Goal: Information Seeking & Learning: Learn about a topic

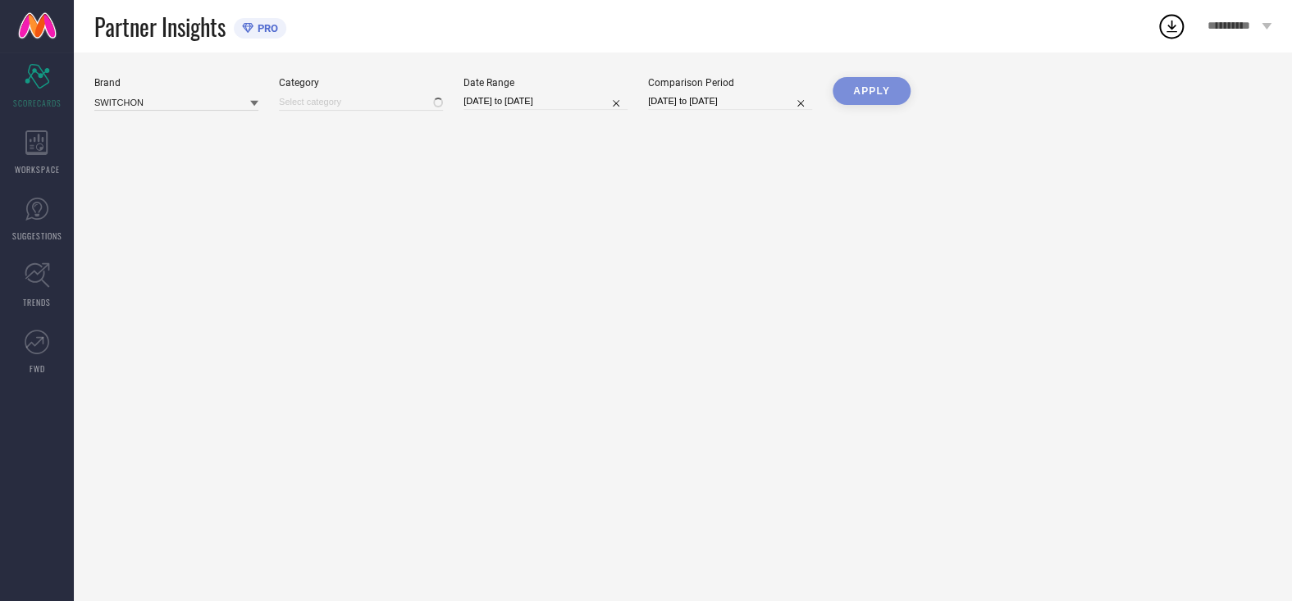
type input "All"
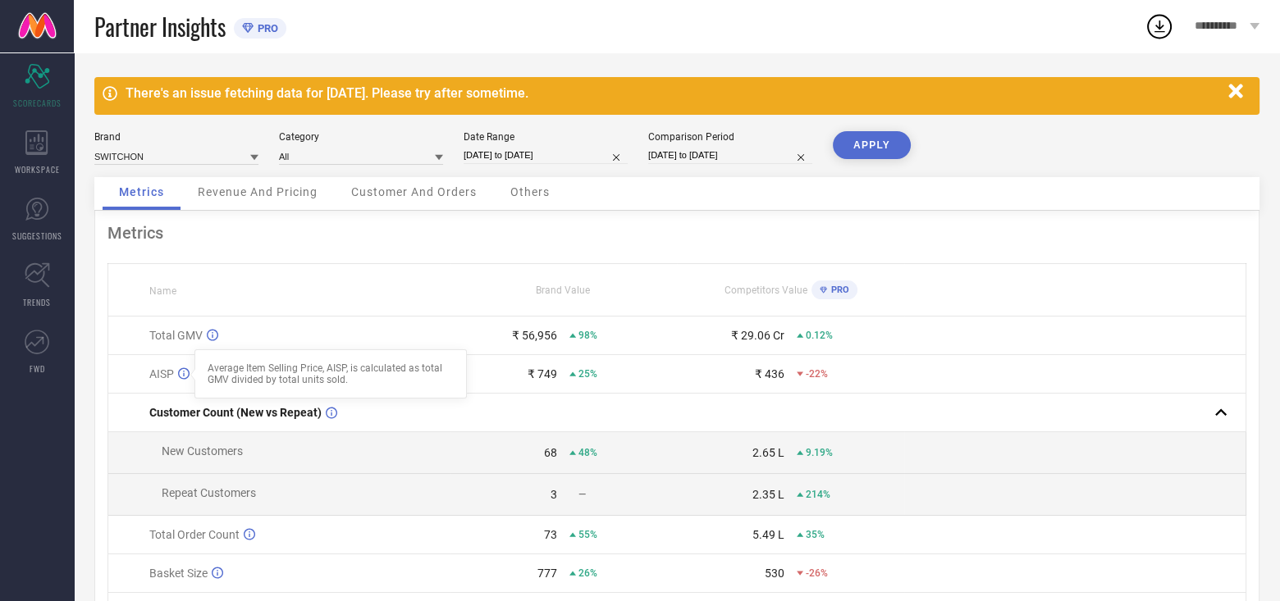
click at [181, 377] on icon at bounding box center [183, 374] width 11 height 12
click at [276, 191] on span "Revenue And Pricing" at bounding box center [258, 191] width 120 height 13
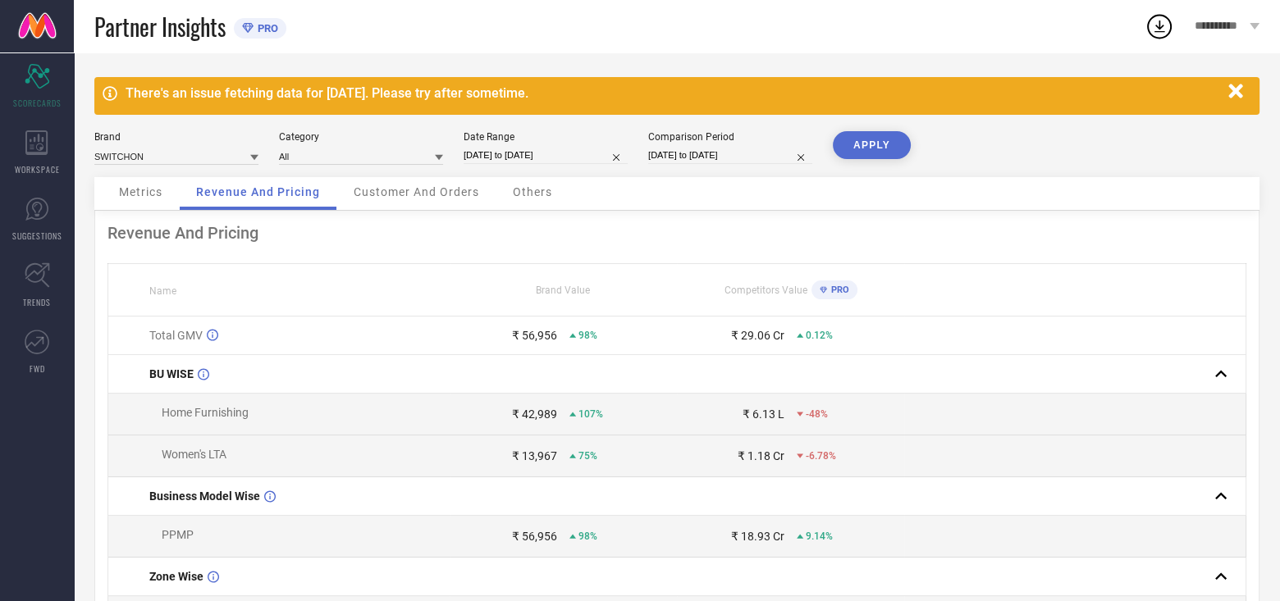
click at [390, 194] on span "Customer And Orders" at bounding box center [417, 191] width 126 height 13
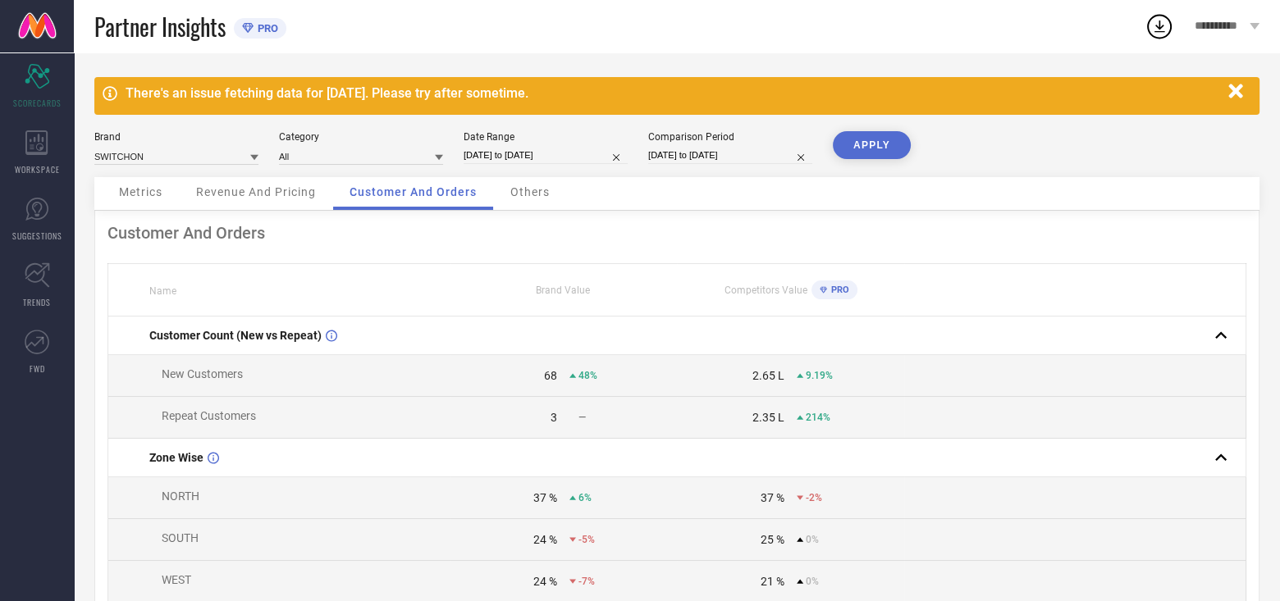
click at [528, 187] on span "Others" at bounding box center [529, 191] width 39 height 13
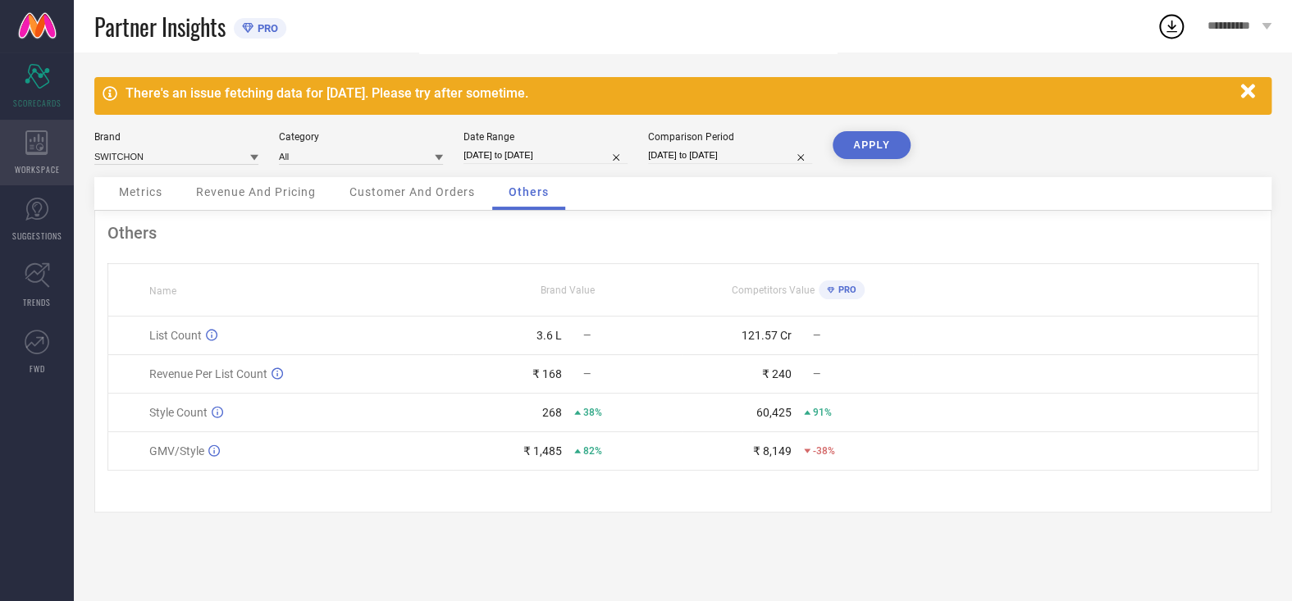
click at [35, 150] on icon at bounding box center [36, 142] width 23 height 25
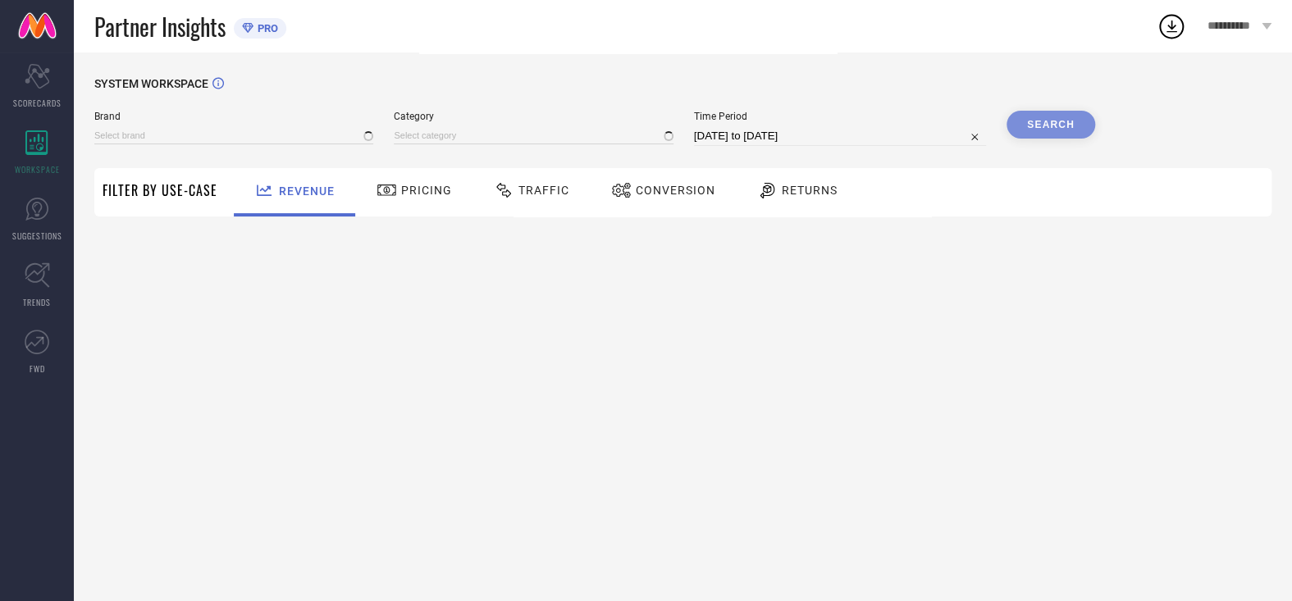
type input "SWITCHON"
type input "All"
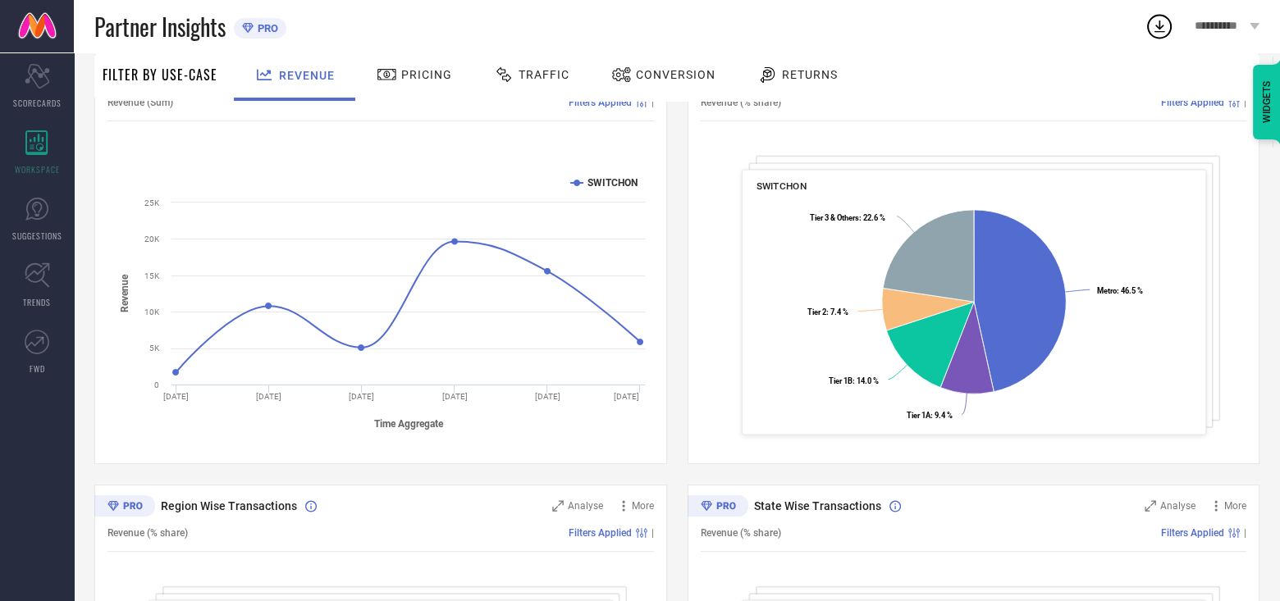
scroll to position [217, 0]
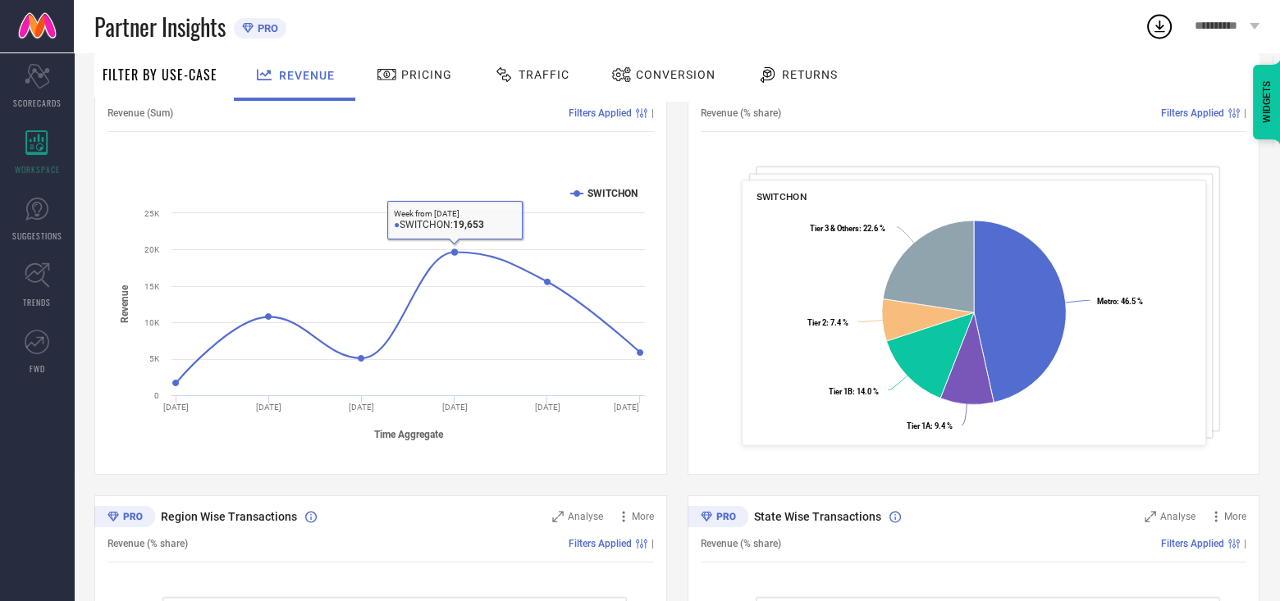
click at [393, 79] on icon at bounding box center [387, 75] width 21 height 20
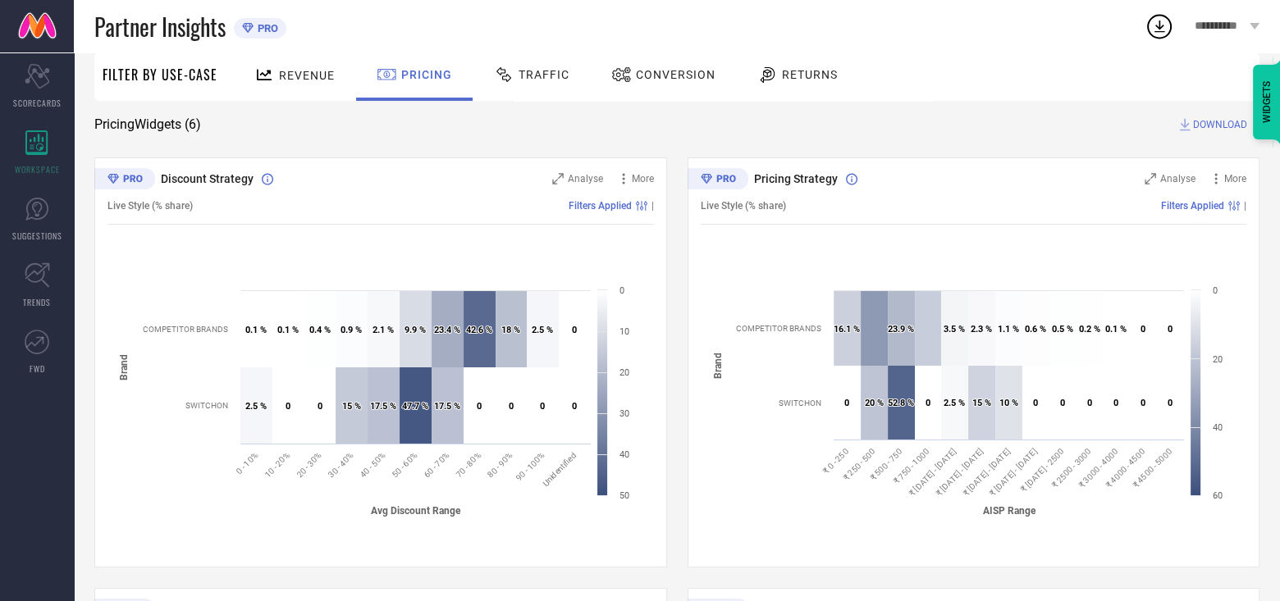
scroll to position [0, 0]
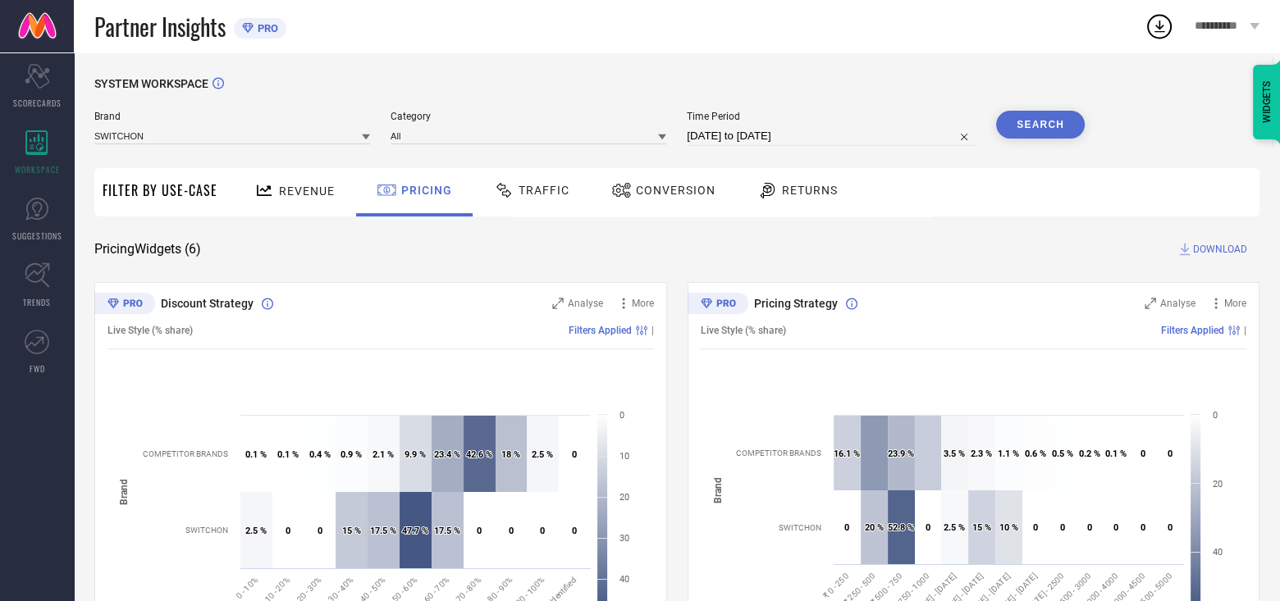
click at [525, 186] on span "Traffic" at bounding box center [544, 190] width 51 height 13
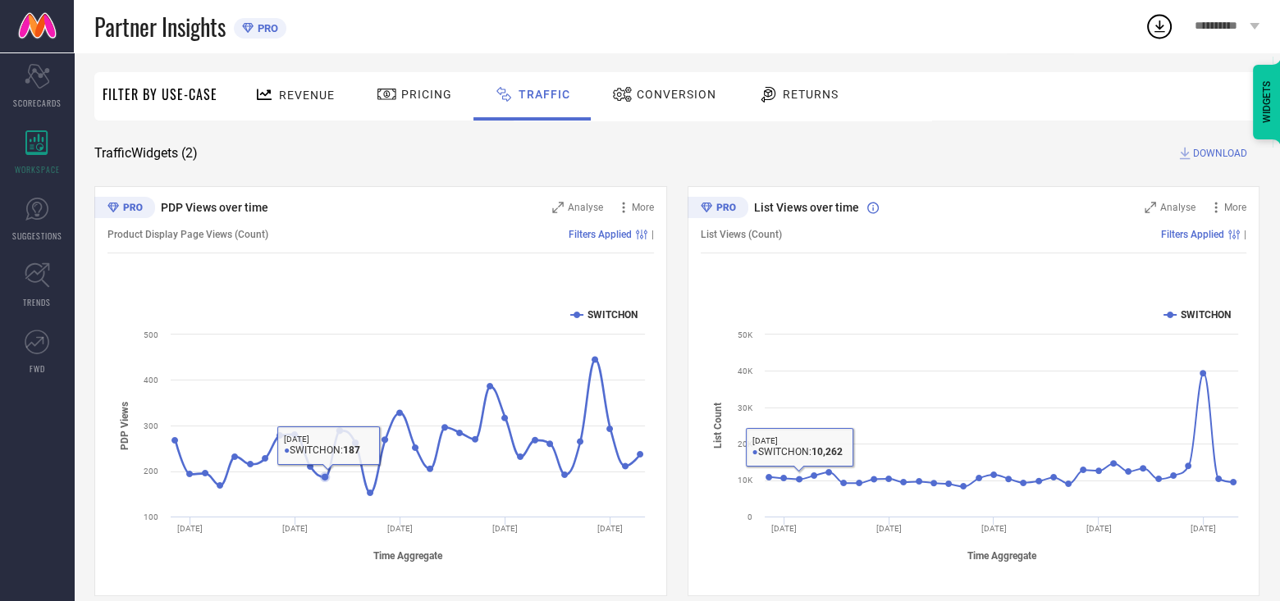
scroll to position [33, 0]
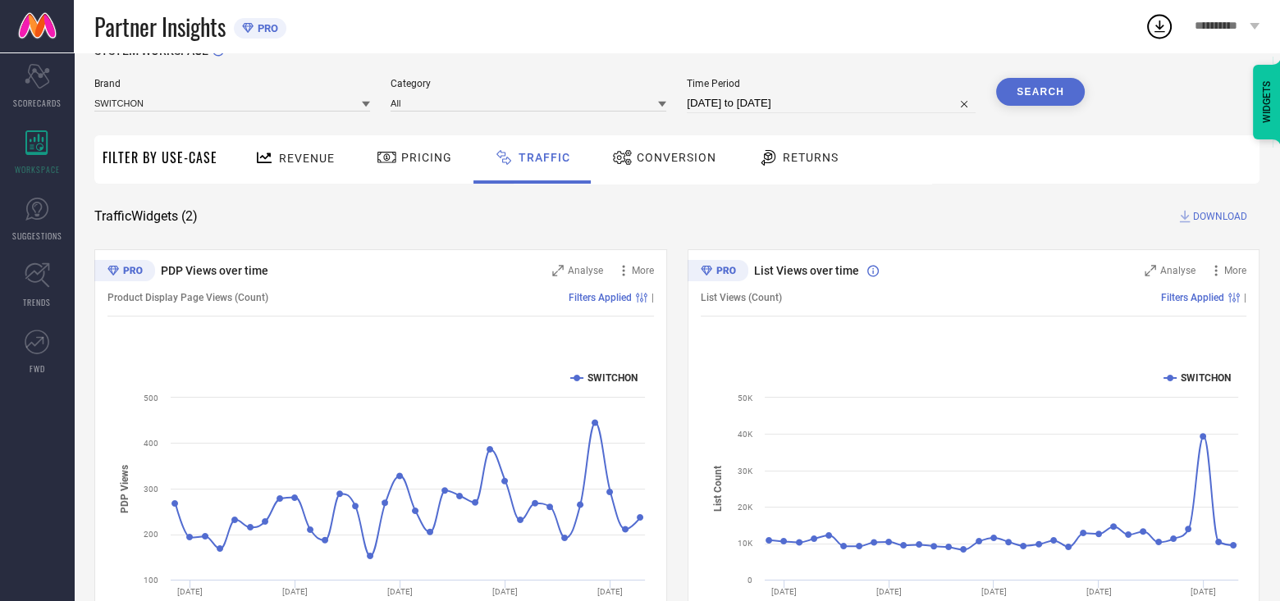
click at [687, 158] on span "Conversion" at bounding box center [677, 157] width 80 height 13
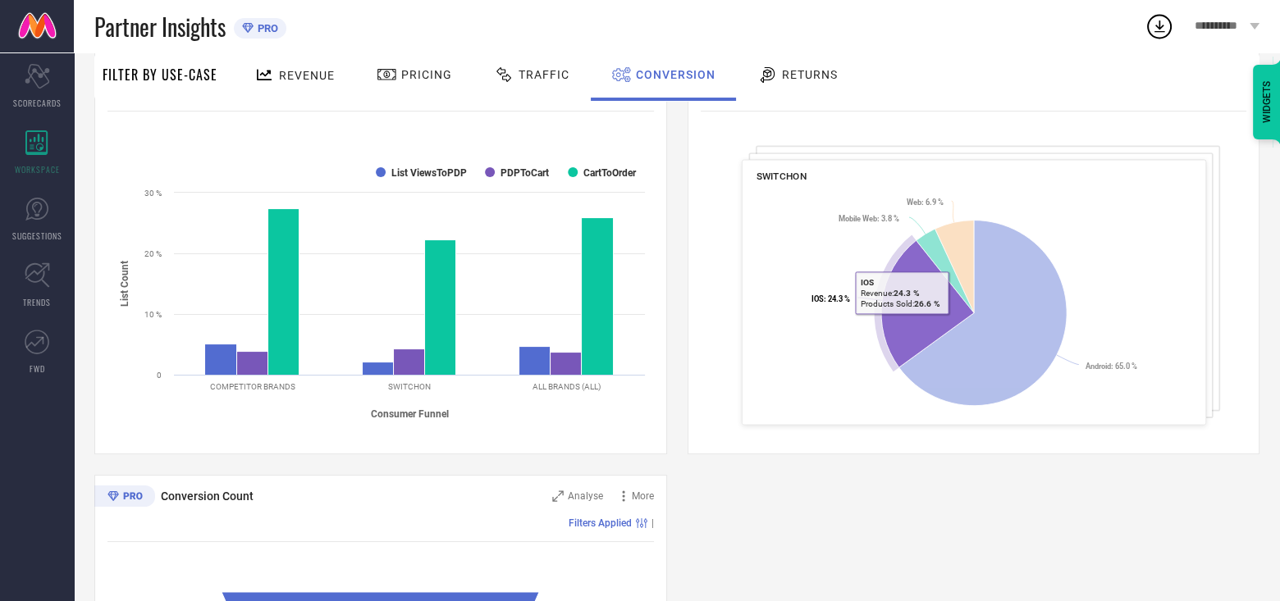
scroll to position [53, 0]
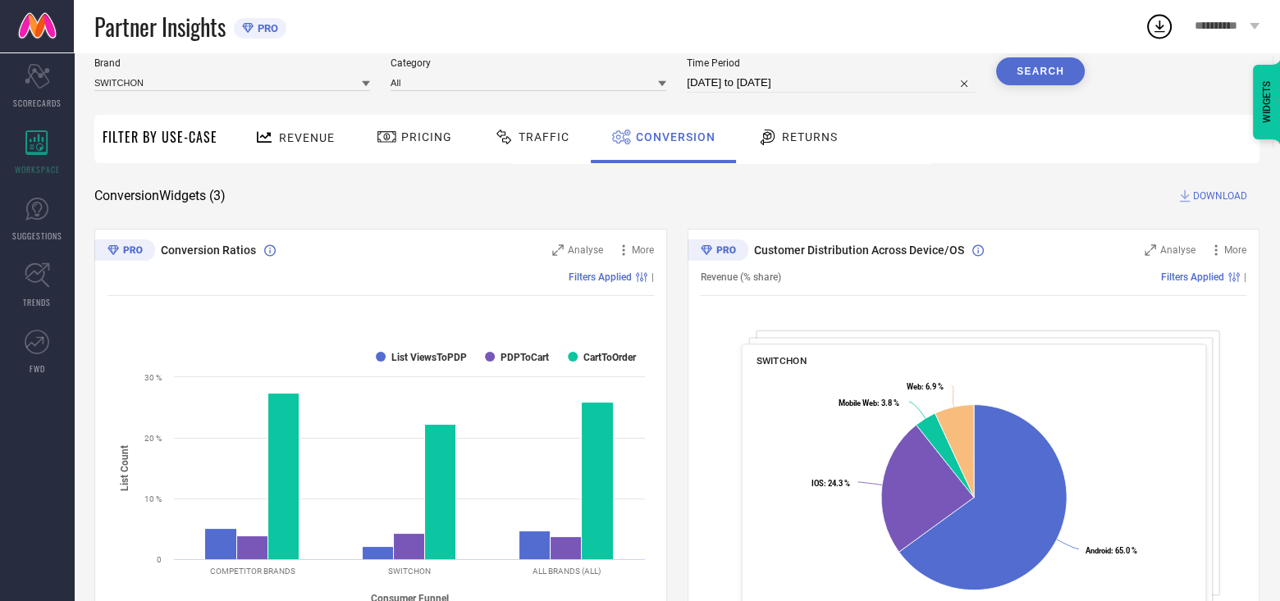
click at [808, 140] on span "Returns" at bounding box center [810, 136] width 56 height 13
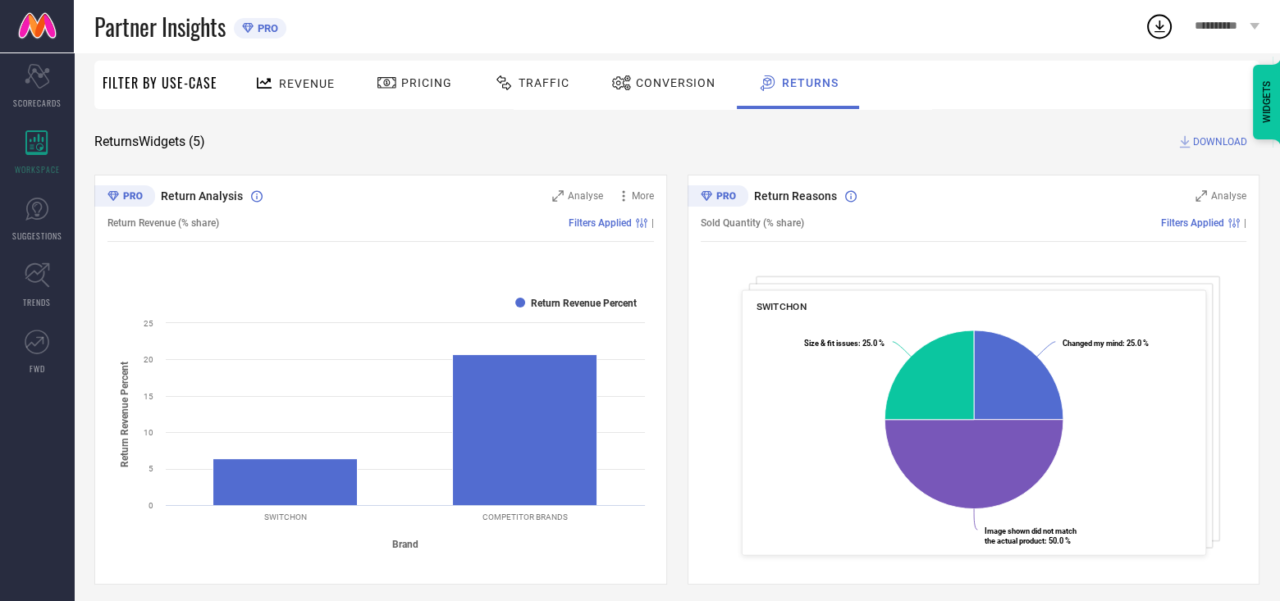
scroll to position [0, 0]
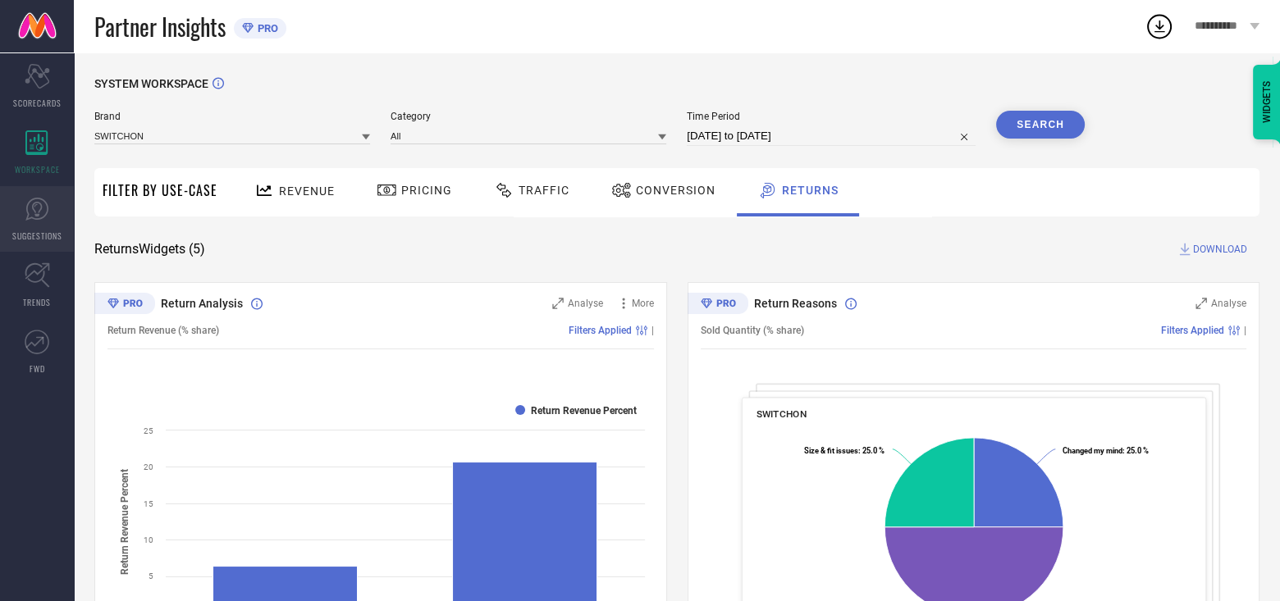
click at [48, 224] on link "SUGGESTIONS" at bounding box center [37, 219] width 74 height 66
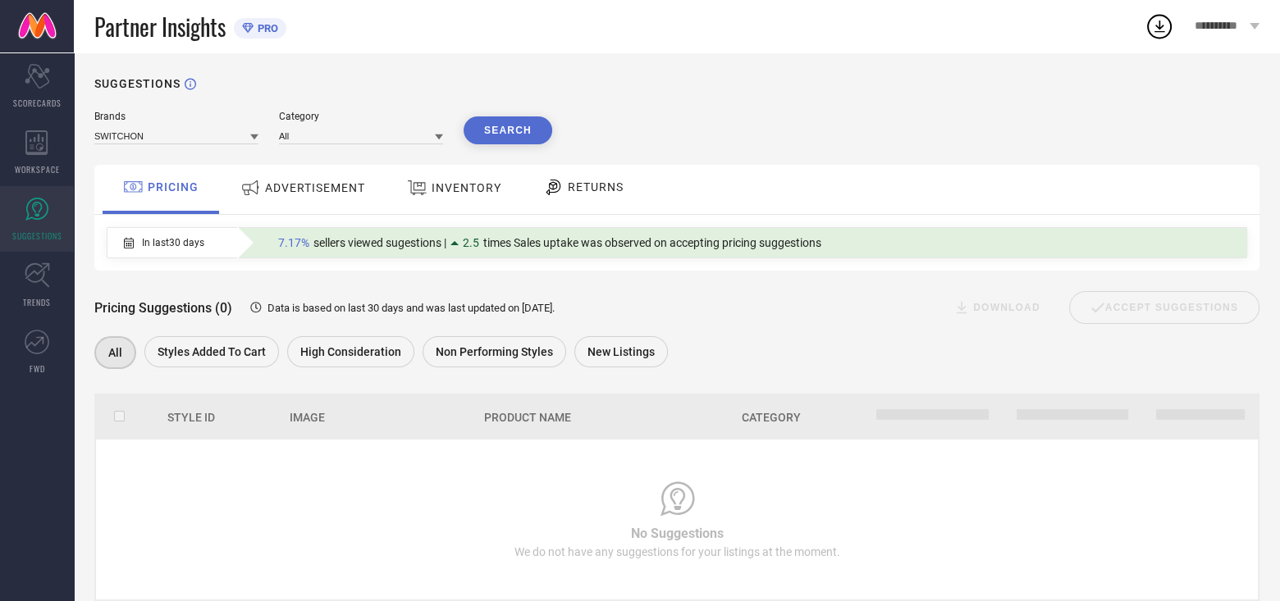
click at [305, 190] on span "ADVERTISEMENT" at bounding box center [315, 187] width 100 height 13
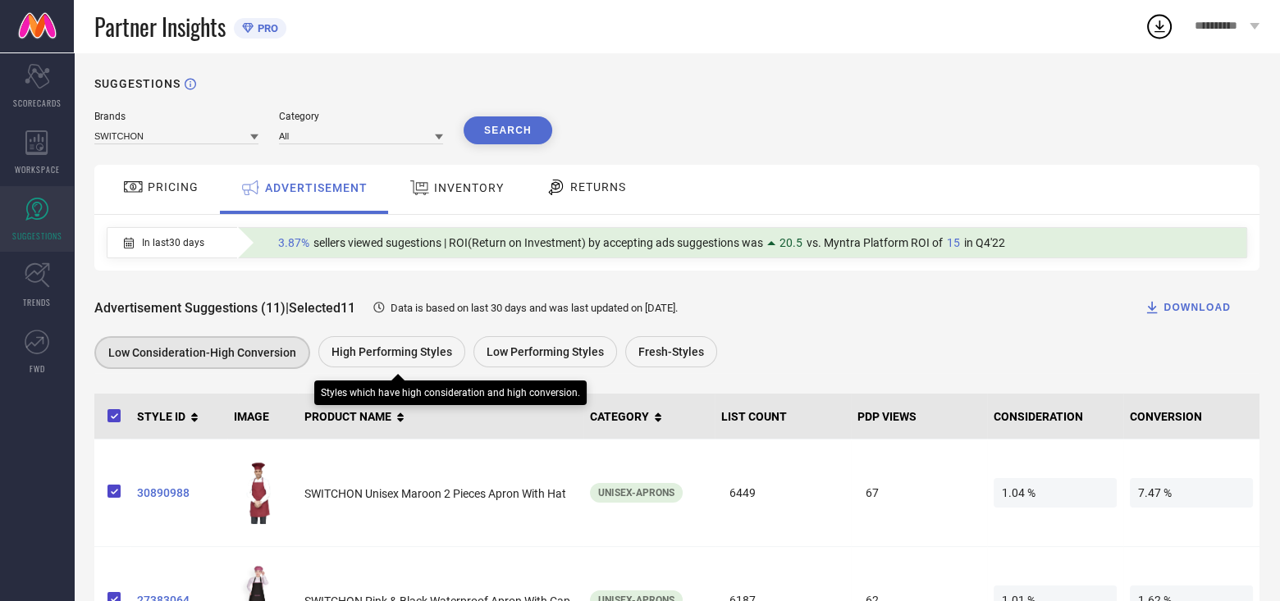
click at [402, 359] on span "High Performing Styles" at bounding box center [392, 351] width 121 height 13
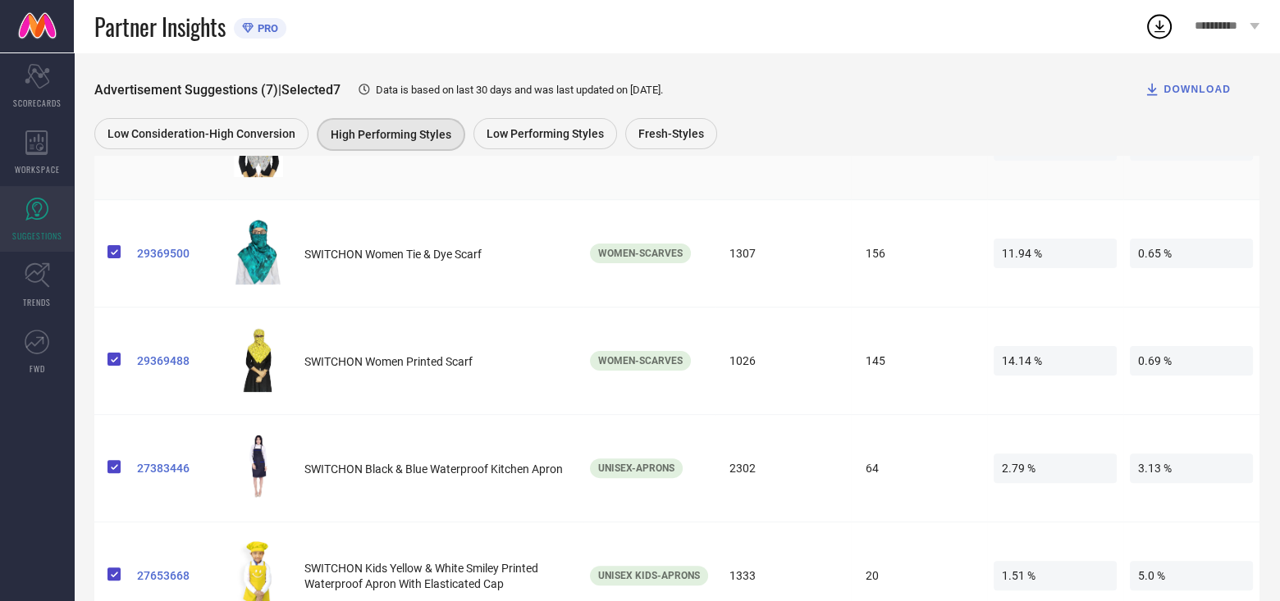
scroll to position [369, 0]
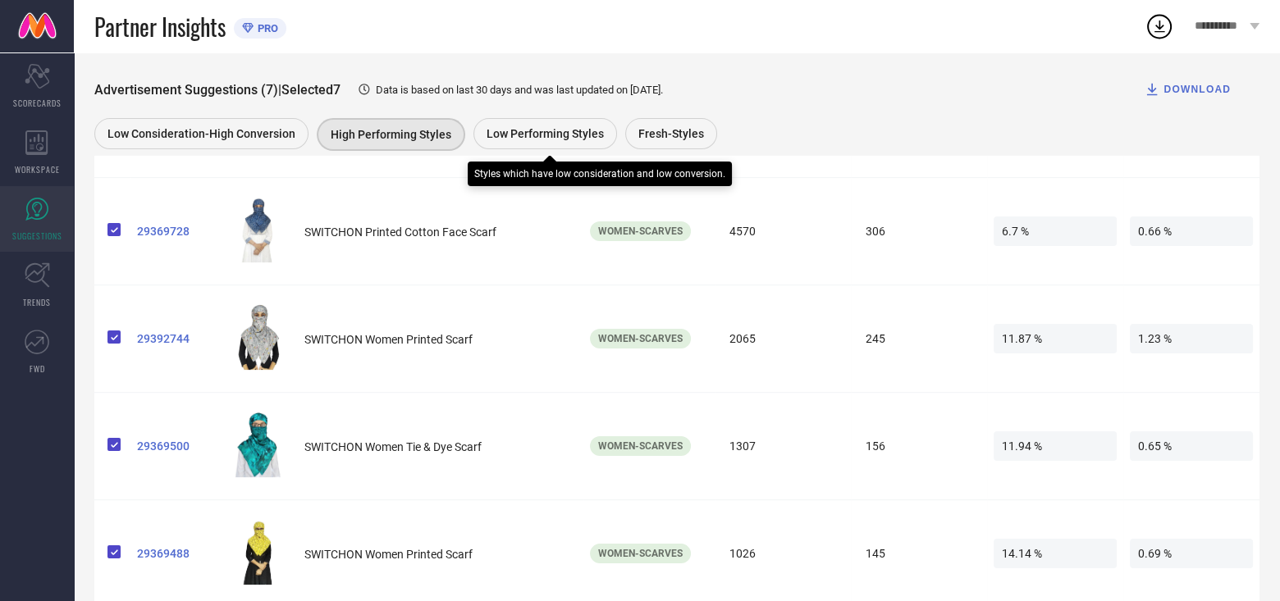
click at [549, 135] on span "Low Performing Styles" at bounding box center [545, 133] width 117 height 13
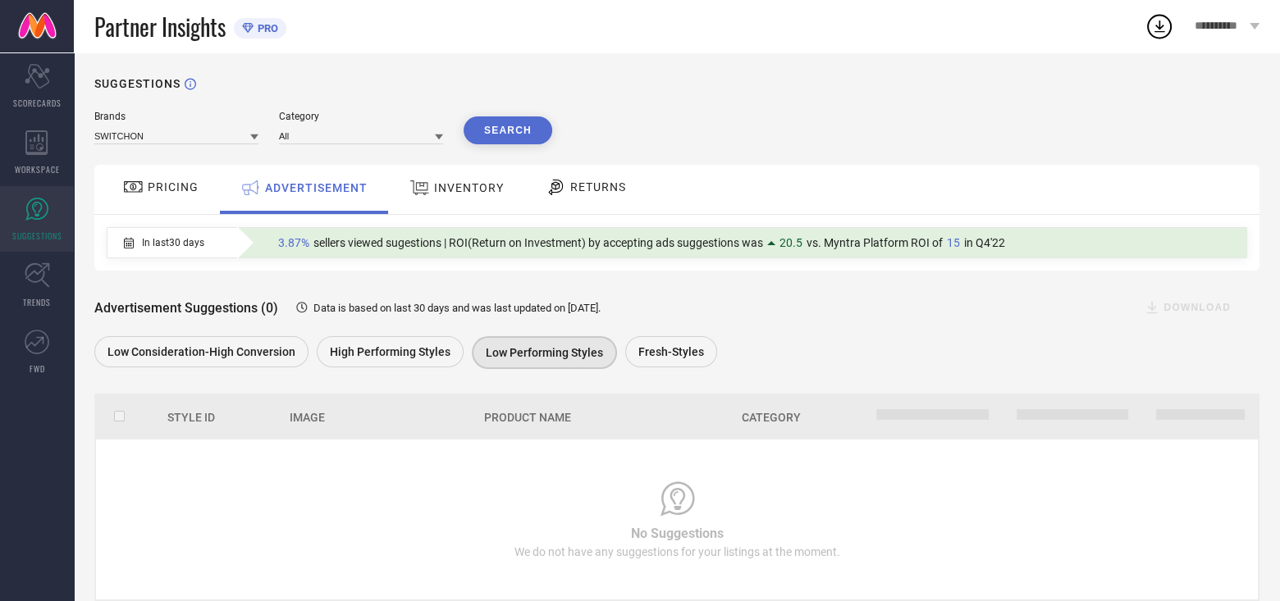
scroll to position [41, 0]
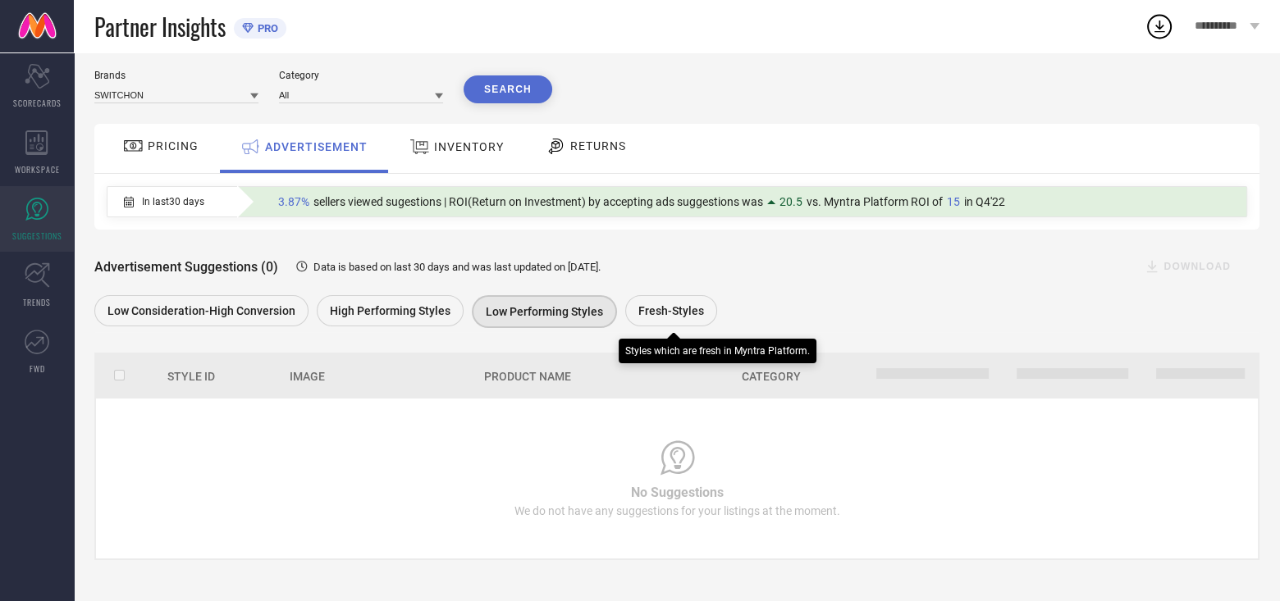
click at [677, 302] on div "Fresh-Styles" at bounding box center [671, 310] width 92 height 31
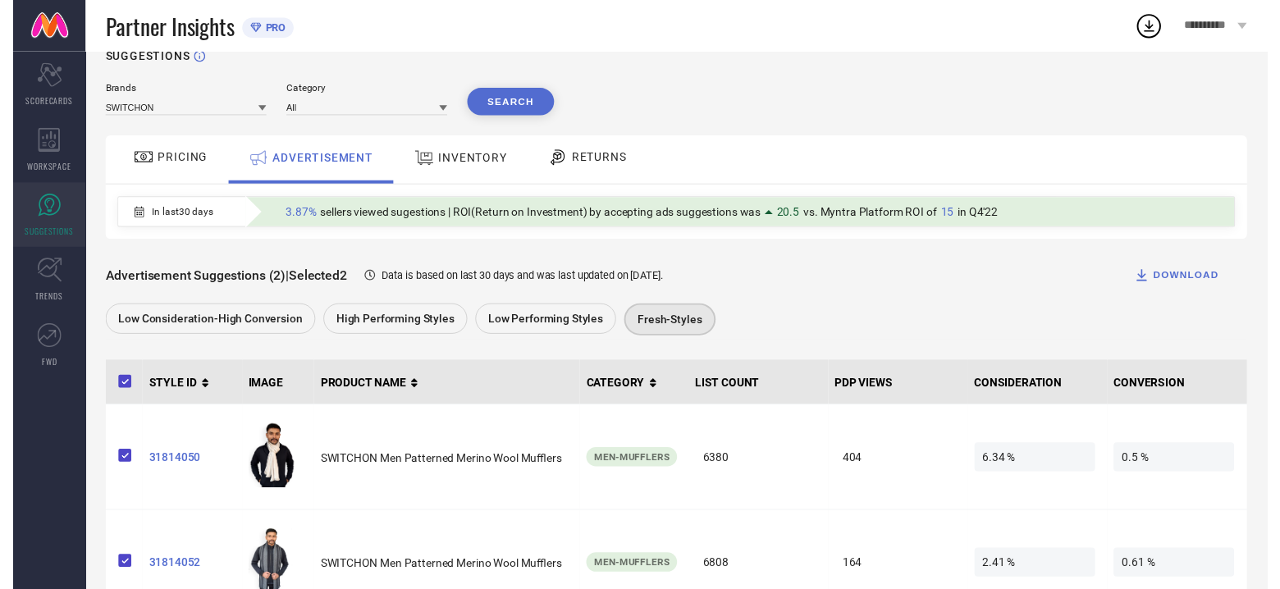
scroll to position [0, 0]
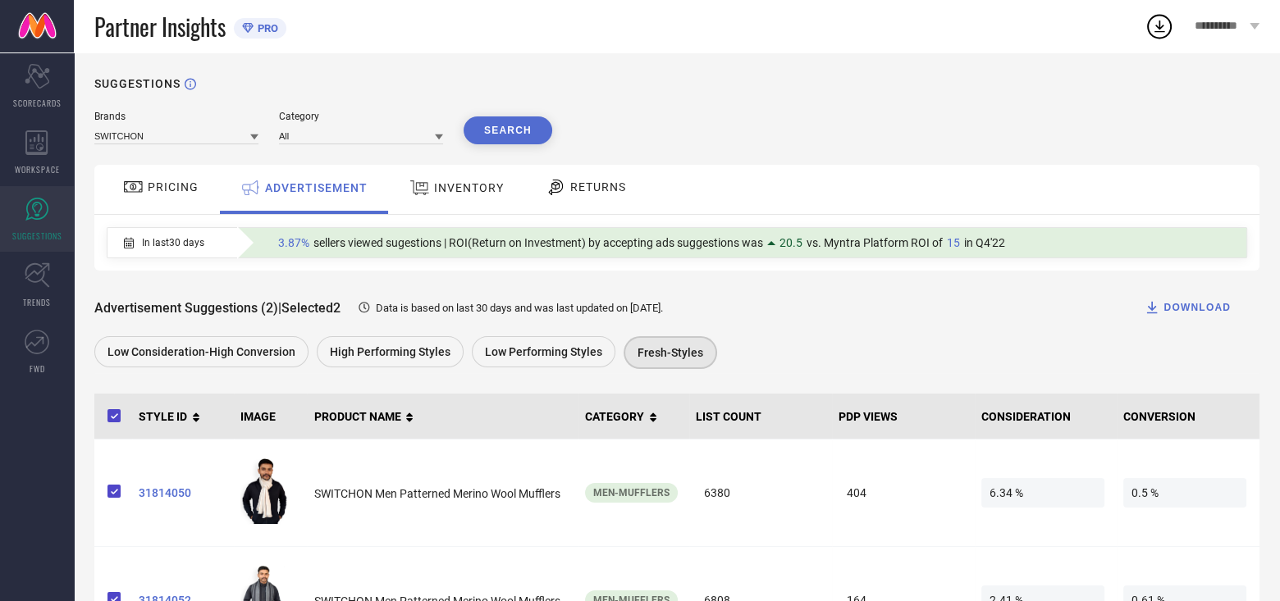
click at [462, 194] on span "INVENTORY" at bounding box center [469, 187] width 70 height 13
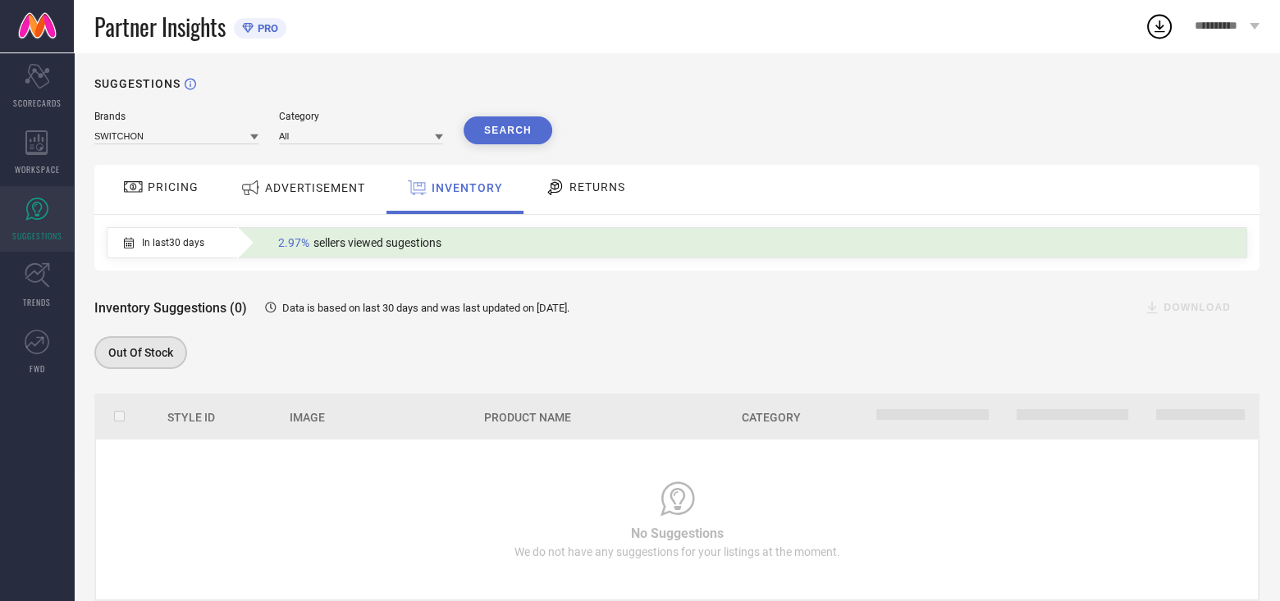
click at [594, 185] on span "RETURNS" at bounding box center [597, 187] width 56 height 13
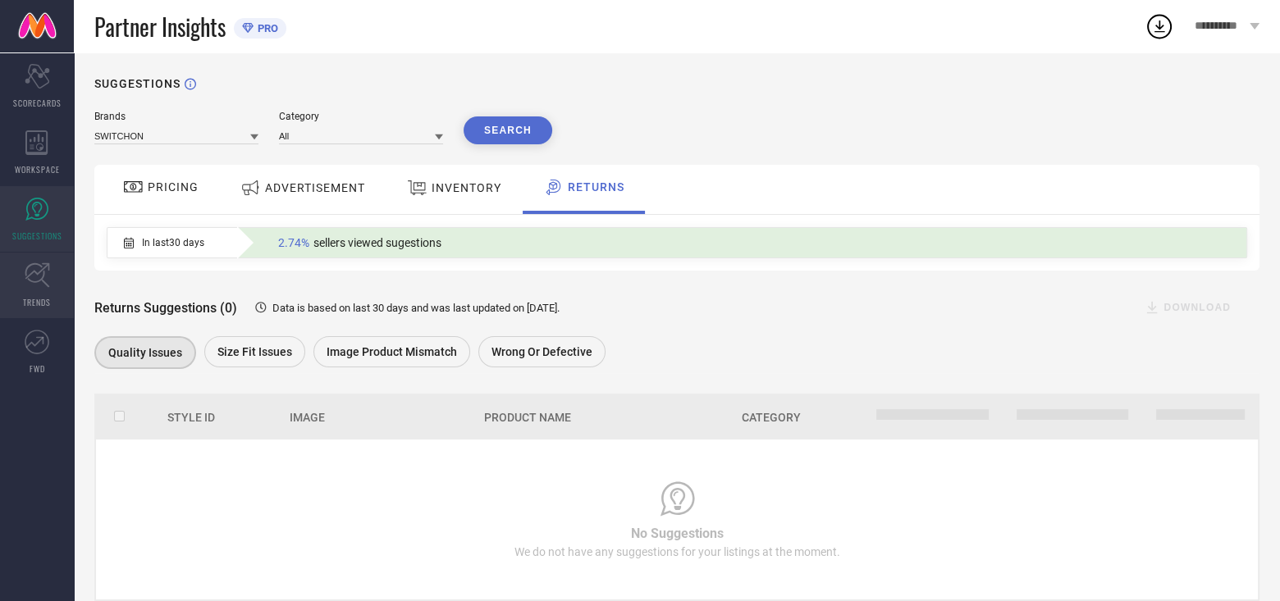
click at [38, 283] on icon at bounding box center [37, 275] width 25 height 25
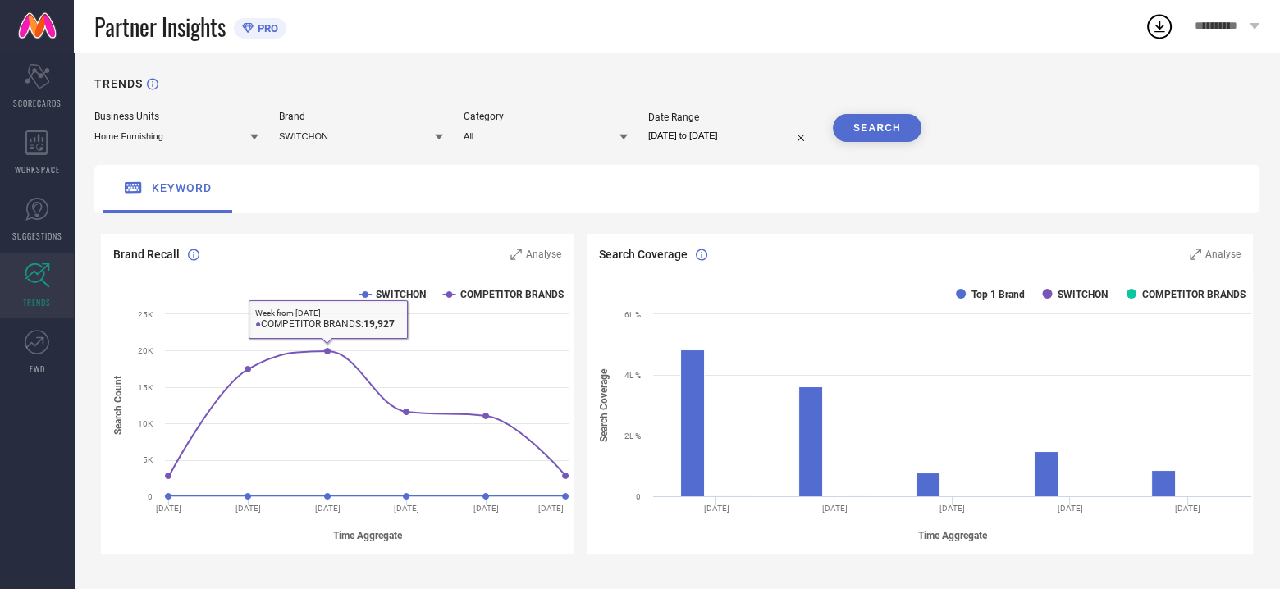
click at [175, 190] on span "keyword" at bounding box center [182, 187] width 60 height 13
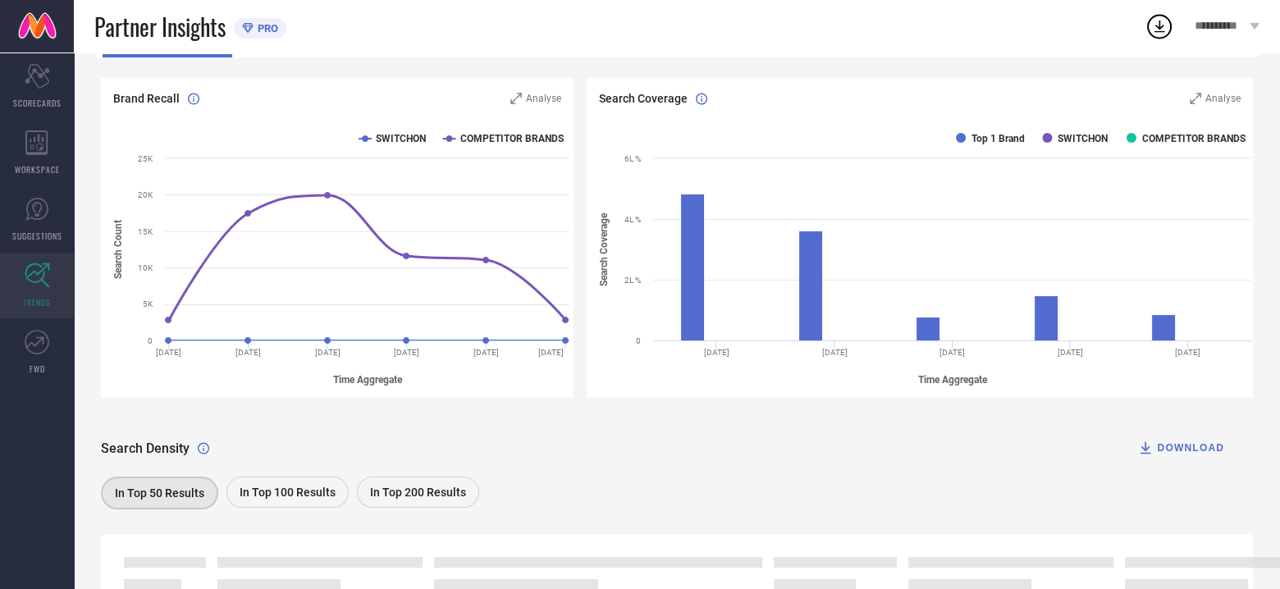
scroll to position [164, 0]
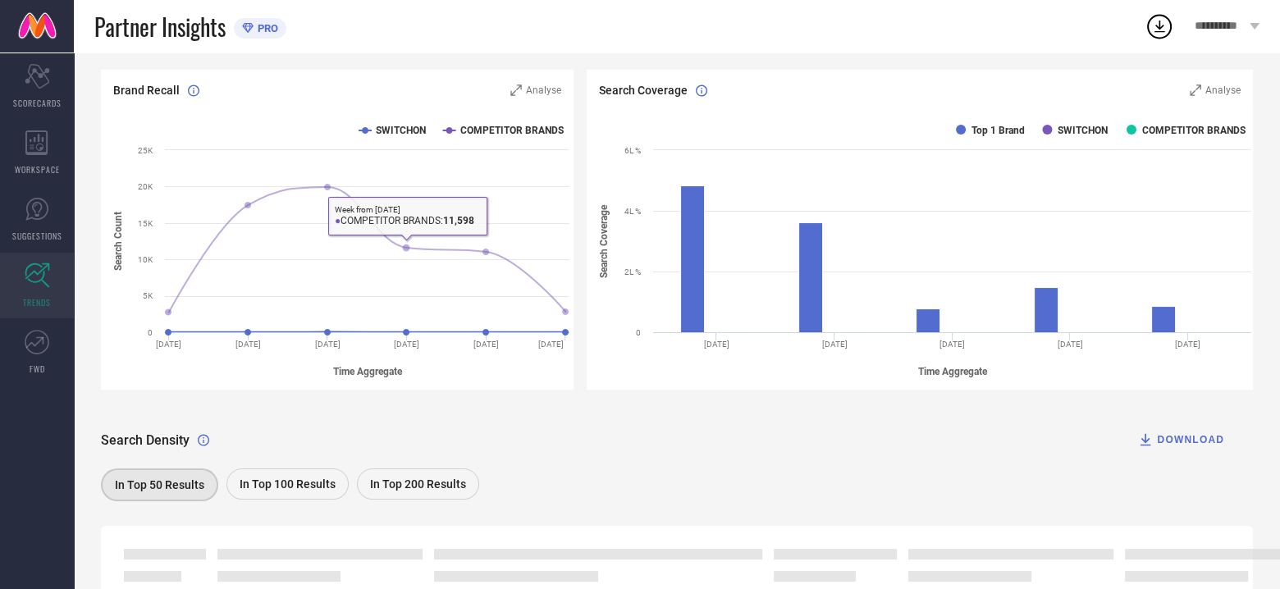
click at [380, 121] on rect at bounding box center [339, 250] width 477 height 279
click at [373, 137] on rect at bounding box center [339, 250] width 477 height 279
click at [366, 130] on icon at bounding box center [365, 130] width 7 height 7
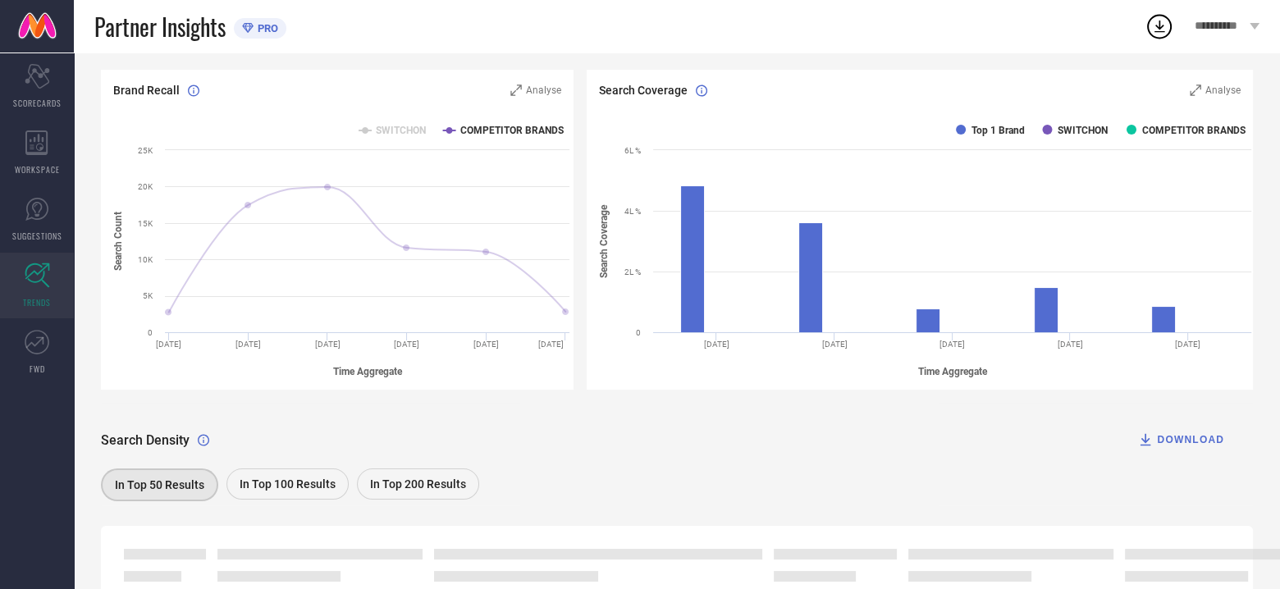
click at [366, 130] on icon at bounding box center [365, 130] width 7 height 7
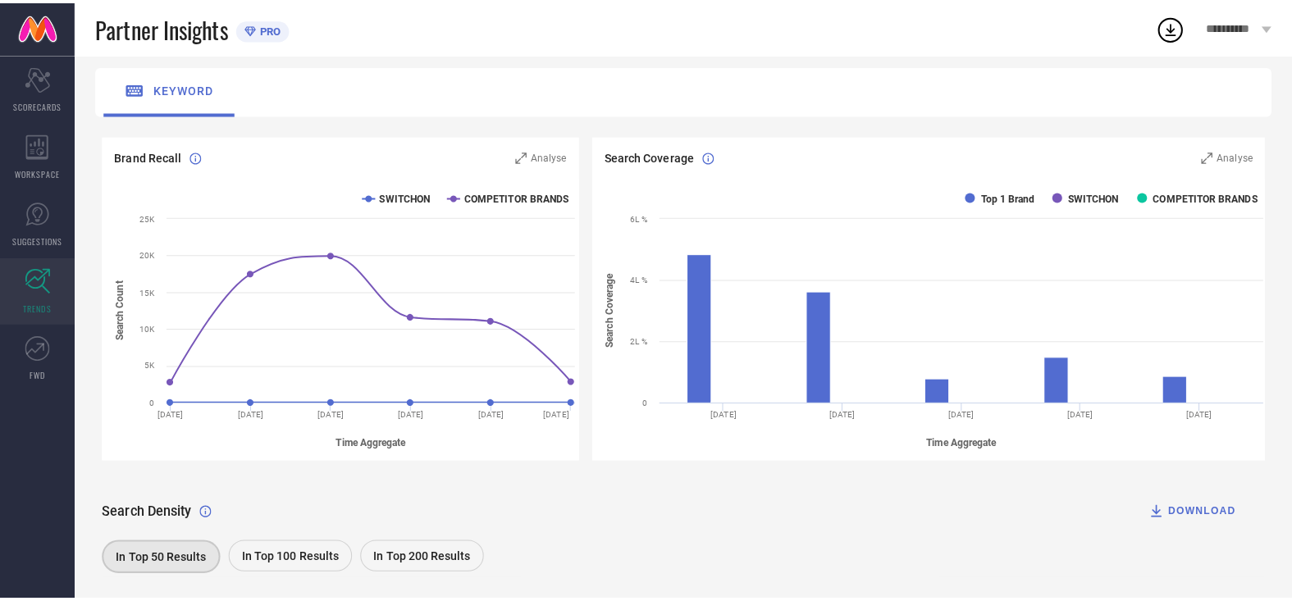
scroll to position [0, 0]
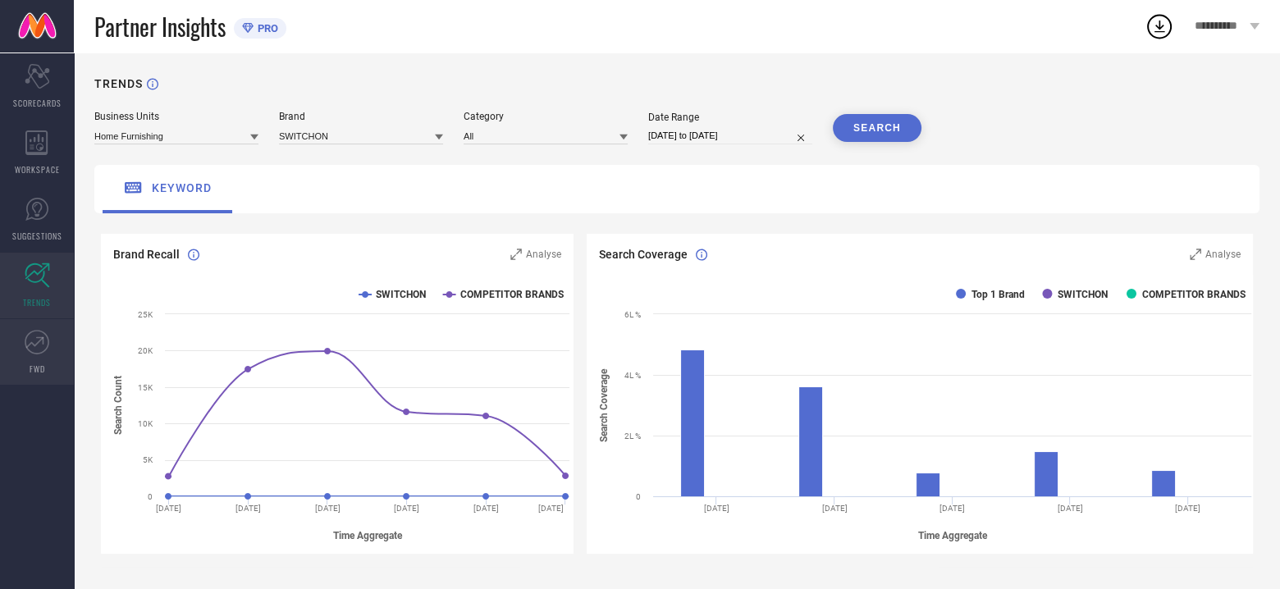
click at [32, 356] on link "FWD" at bounding box center [37, 352] width 74 height 66
